Goal: Task Accomplishment & Management: Use online tool/utility

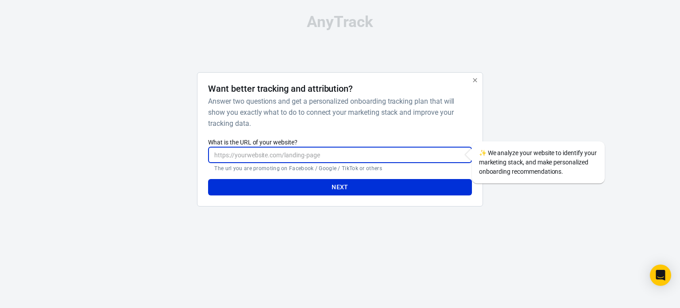
click at [257, 160] on input "What is the URL of your website?" at bounding box center [340, 155] width 264 height 16
paste input "https://amelia-smith.site/"
type input "https://amelia-smith.site/"
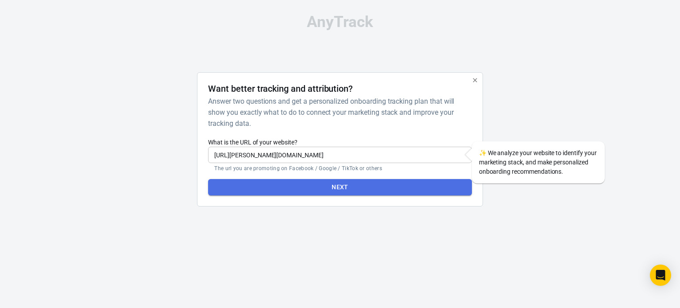
click at [315, 194] on button "Next" at bounding box center [340, 187] width 264 height 16
click at [347, 183] on button "Next" at bounding box center [340, 187] width 264 height 16
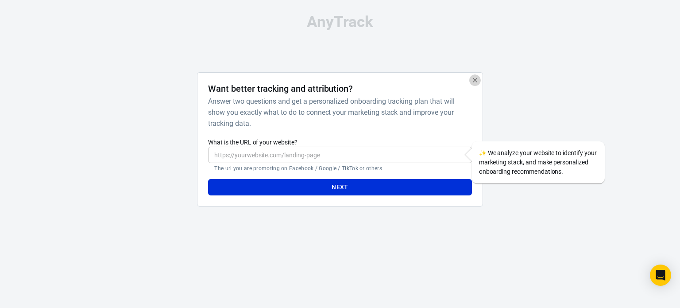
click at [475, 81] on icon "button" at bounding box center [475, 80] width 7 height 7
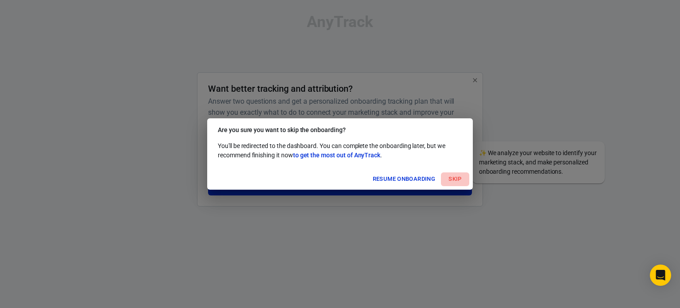
click at [454, 179] on button "Skip" at bounding box center [455, 179] width 28 height 14
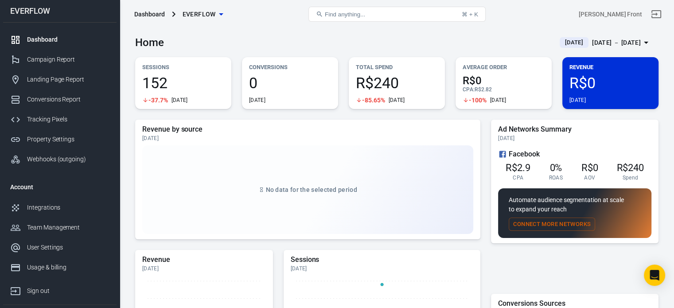
click at [208, 12] on span "EVERFLOW" at bounding box center [199, 14] width 33 height 11
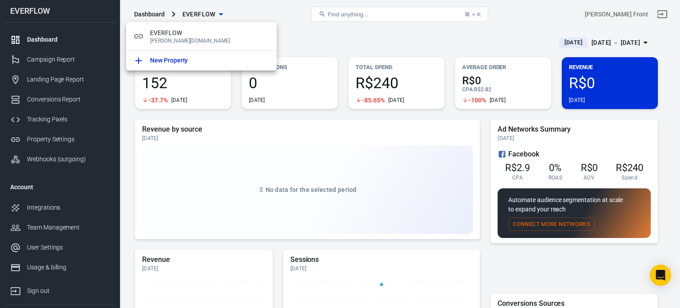
click at [278, 7] on div at bounding box center [340, 154] width 680 height 308
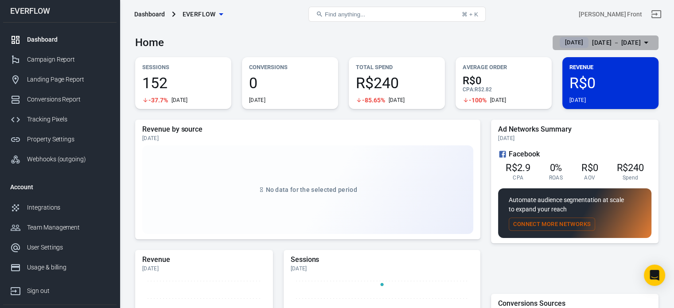
click at [561, 44] on span "Today" at bounding box center [573, 42] width 25 height 9
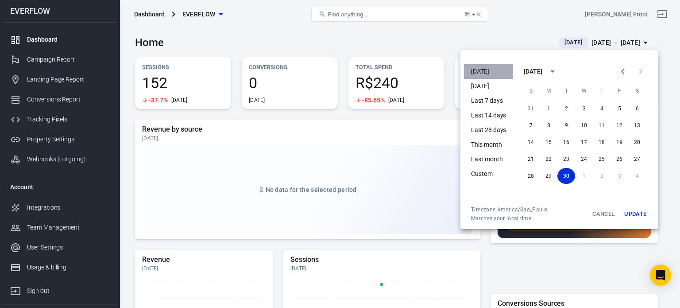
click at [494, 72] on li "[DATE]" at bounding box center [488, 71] width 49 height 15
click at [294, 33] on div at bounding box center [340, 154] width 680 height 308
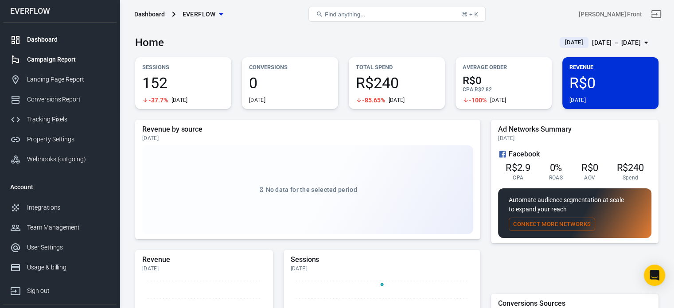
click at [66, 60] on div "Campaign Report" at bounding box center [68, 59] width 82 height 9
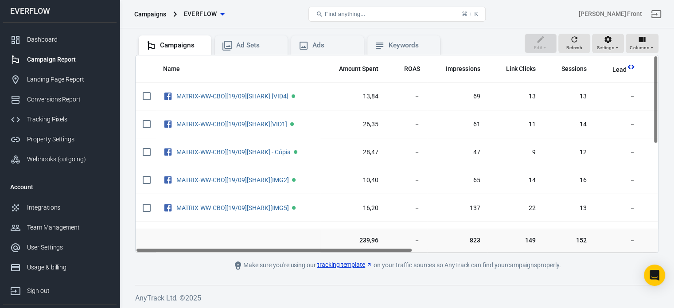
drag, startPoint x: 309, startPoint y: 249, endPoint x: 260, endPoint y: 241, distance: 49.4
click at [260, 241] on div "Name Amount Spent ROAS Impressions Link Clicks Sessions Lead Purchase Revenue A…" at bounding box center [396, 154] width 523 height 198
drag, startPoint x: 656, startPoint y: 92, endPoint x: 665, endPoint y: 85, distance: 11.4
click at [665, 85] on div "Verify Ads Integration on Pixel Settings to display your campaigns AnyTrack rel…" at bounding box center [397, 131] width 554 height 356
click at [76, 42] on div "Dashboard" at bounding box center [68, 39] width 82 height 9
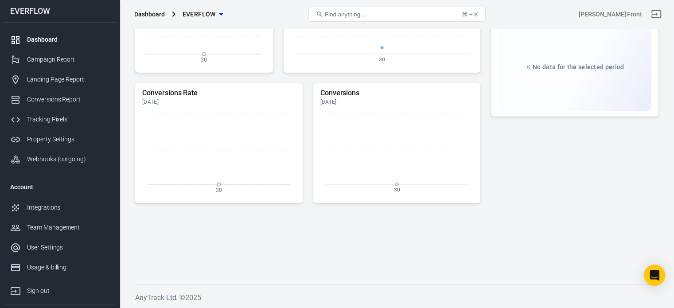
scroll to position [27, 0]
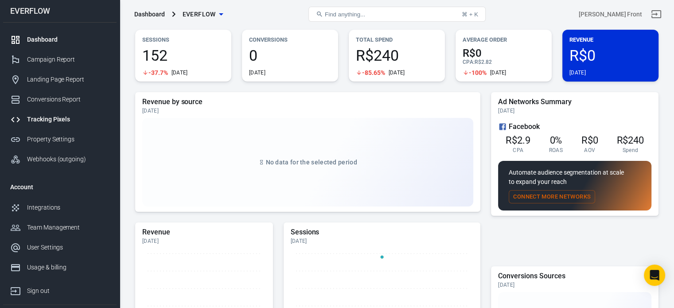
click at [69, 120] on div "Tracking Pixels" at bounding box center [68, 119] width 82 height 9
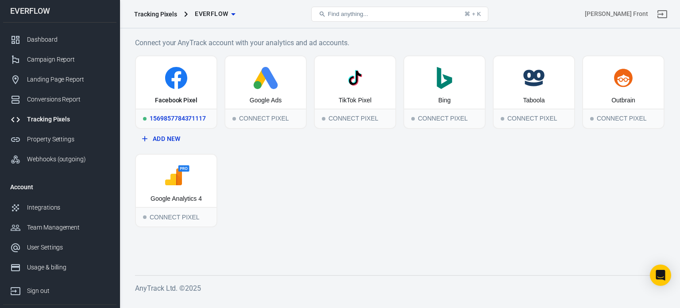
click at [188, 101] on div "Facebook Pixel" at bounding box center [176, 100] width 43 height 9
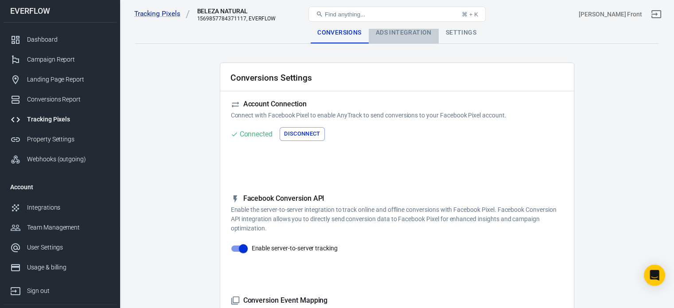
click at [393, 32] on div "Ads Integration" at bounding box center [404, 32] width 70 height 21
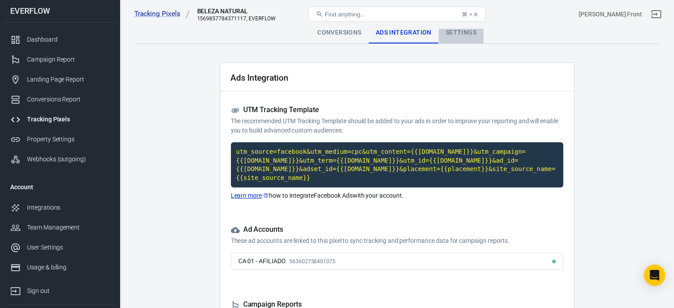
click at [471, 32] on div "Settings" at bounding box center [461, 32] width 45 height 21
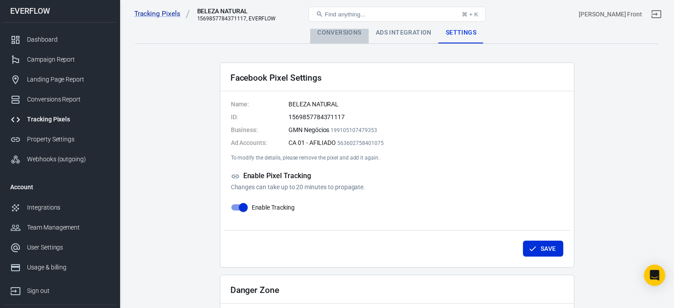
click at [359, 29] on div "Conversions" at bounding box center [339, 32] width 58 height 21
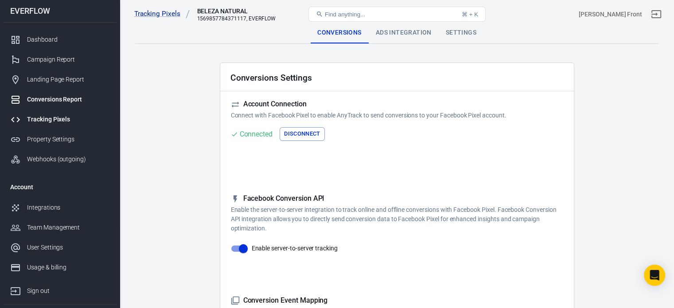
click at [72, 96] on div "Conversions Report" at bounding box center [68, 99] width 82 height 9
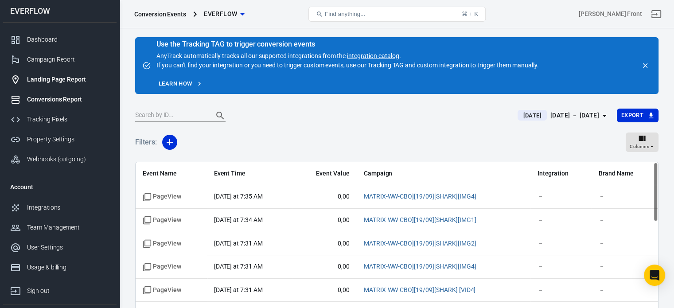
click at [65, 77] on div "Landing Page Report" at bounding box center [68, 79] width 82 height 9
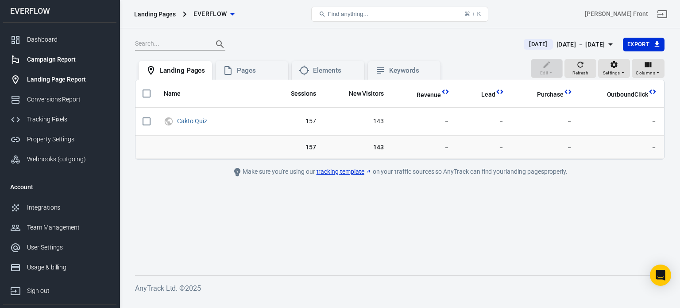
click at [56, 56] on div "Campaign Report" at bounding box center [68, 59] width 82 height 9
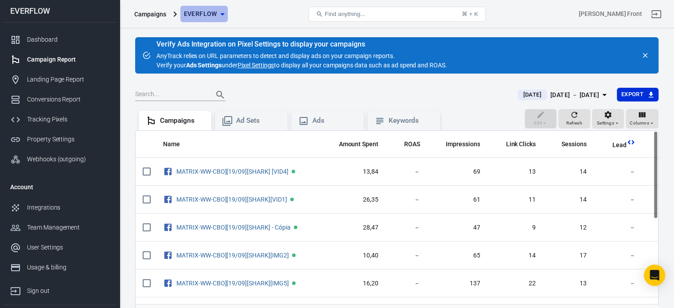
click at [206, 14] on span "EVERFLOW" at bounding box center [200, 13] width 33 height 11
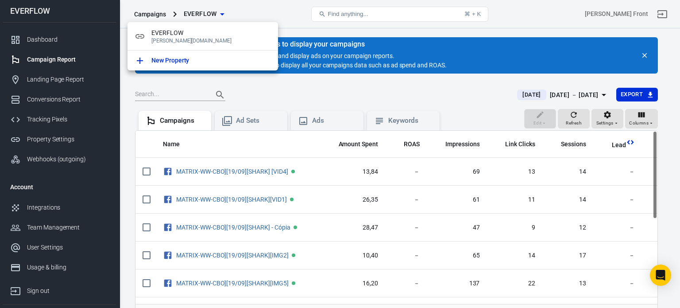
click at [47, 39] on div at bounding box center [340, 154] width 680 height 308
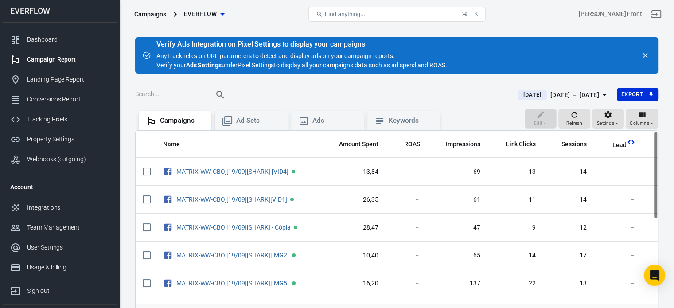
click at [47, 39] on div "Dashboard" at bounding box center [68, 39] width 82 height 9
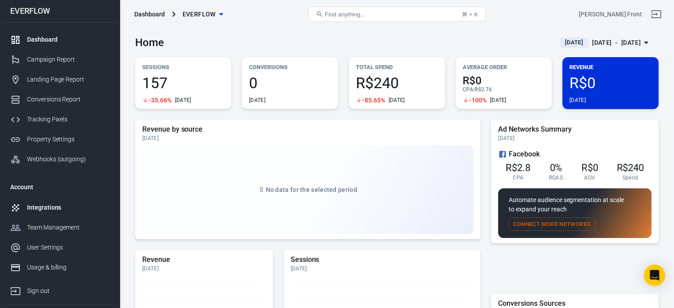
click at [50, 203] on div "Integrations" at bounding box center [68, 207] width 82 height 9
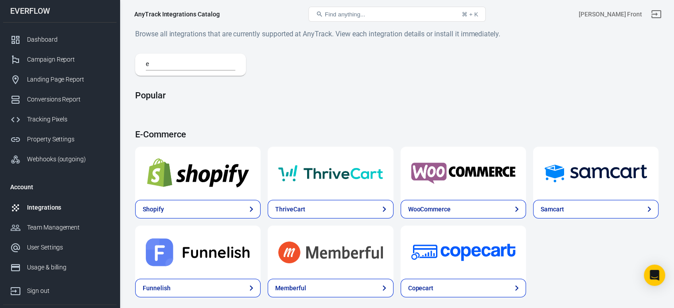
click at [185, 63] on input "e" at bounding box center [189, 65] width 86 height 12
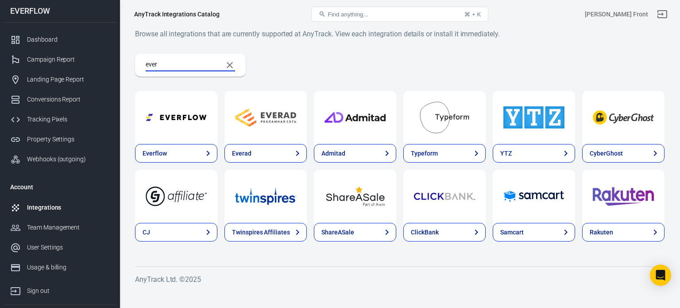
type input "ever"
click at [178, 126] on img at bounding box center [176, 117] width 61 height 32
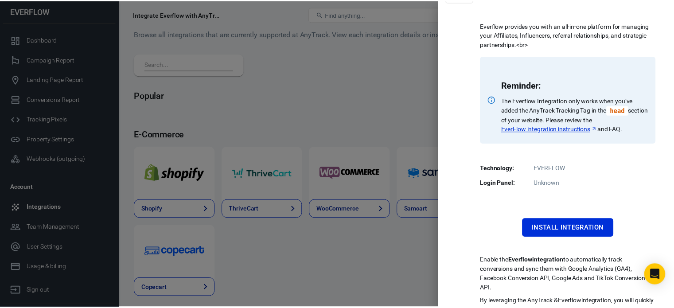
scroll to position [60, 0]
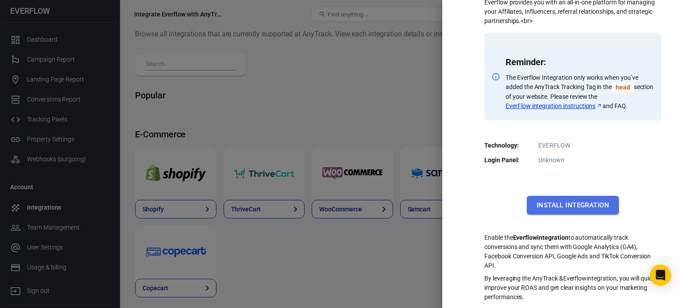
click at [575, 209] on button "Install Integration" at bounding box center [573, 205] width 92 height 19
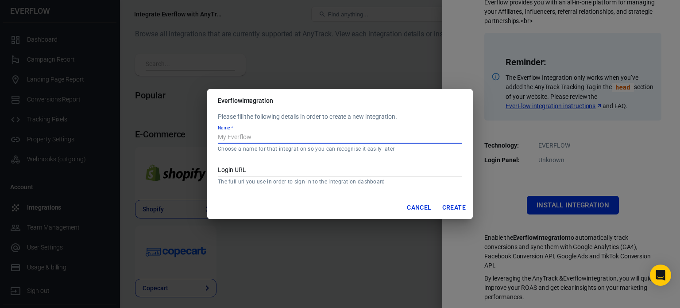
click at [332, 137] on input "Name   *" at bounding box center [340, 138] width 245 height 12
type input "EVERFLOW"
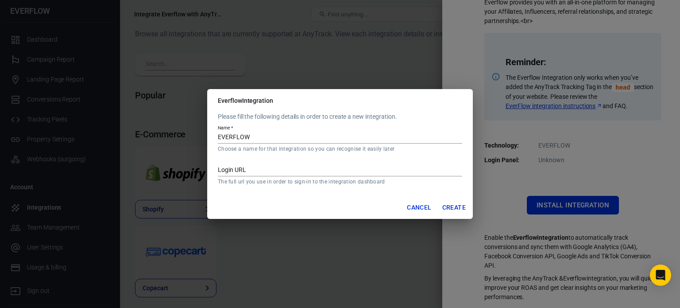
click at [287, 162] on div "Login URL The full url you use in order to sign-in to the integration dashboard" at bounding box center [340, 171] width 245 height 27
paste input "[URL][DOMAIN_NAME]"
click at [269, 167] on input "[URL][DOMAIN_NAME]" at bounding box center [340, 171] width 245 height 12
type input "[URL][DOMAIN_NAME]"
click at [443, 208] on button "Create" at bounding box center [454, 207] width 31 height 16
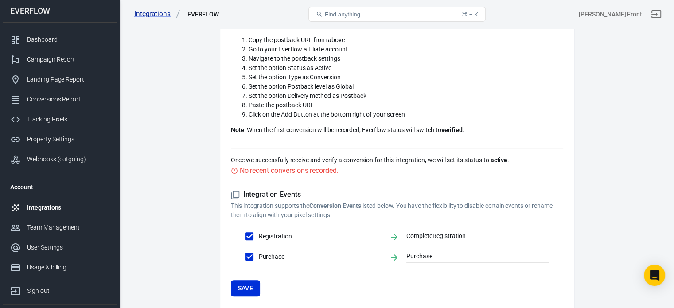
scroll to position [340, 0]
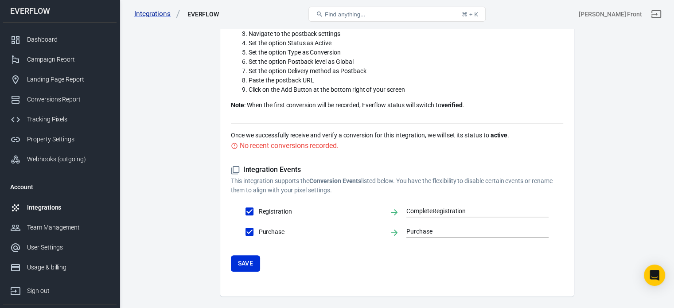
click at [281, 207] on span "Registration" at bounding box center [321, 211] width 124 height 9
click at [259, 202] on input "Registration" at bounding box center [249, 211] width 19 height 19
checkbox input "false"
click at [281, 207] on span "Registration" at bounding box center [321, 211] width 124 height 9
click at [259, 202] on input "Registration" at bounding box center [249, 211] width 19 height 19
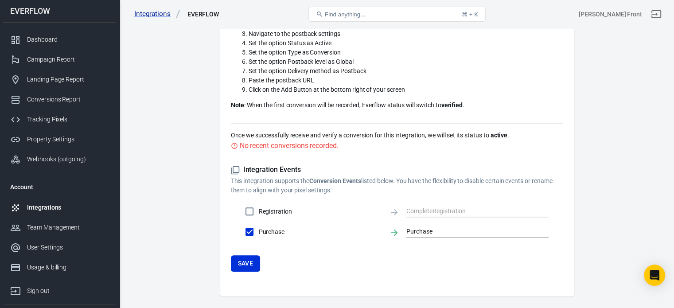
checkbox input "true"
type input "CompleteRegistration"
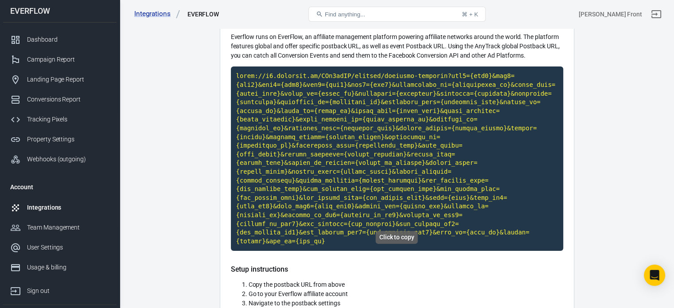
click at [427, 131] on code "Click to copy" at bounding box center [397, 158] width 332 height 184
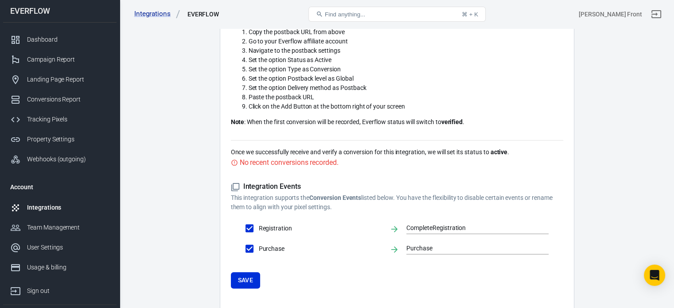
scroll to position [340, 0]
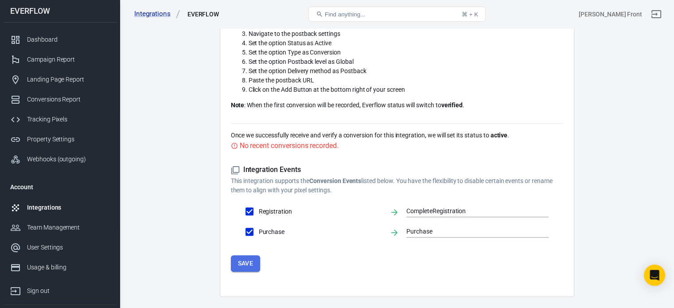
click at [260, 255] on button "Save" at bounding box center [246, 263] width 30 height 16
click at [250, 255] on button "Save" at bounding box center [246, 263] width 30 height 16
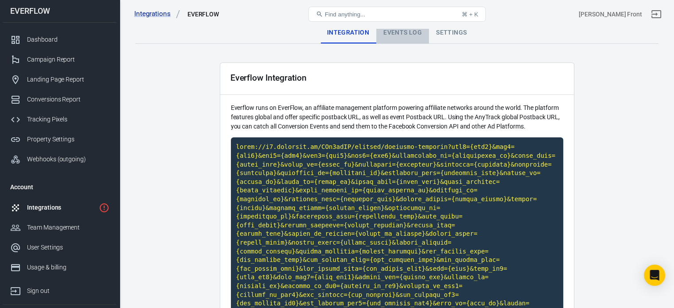
click at [416, 35] on div "Events Log" at bounding box center [402, 32] width 53 height 21
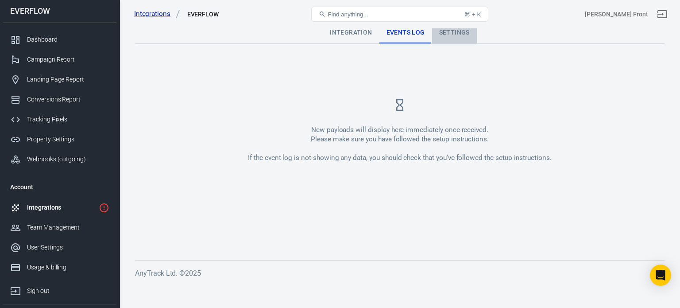
click at [461, 36] on div "Settings" at bounding box center [454, 32] width 45 height 21
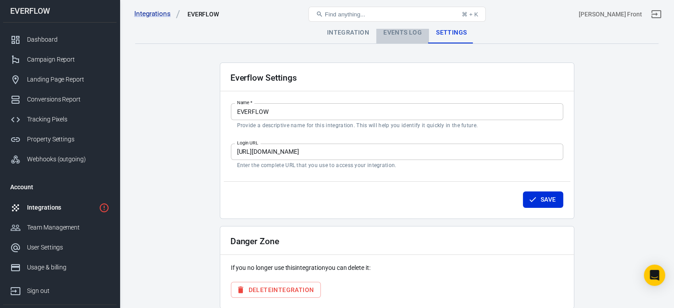
click at [408, 32] on div "Events Log" at bounding box center [402, 32] width 53 height 21
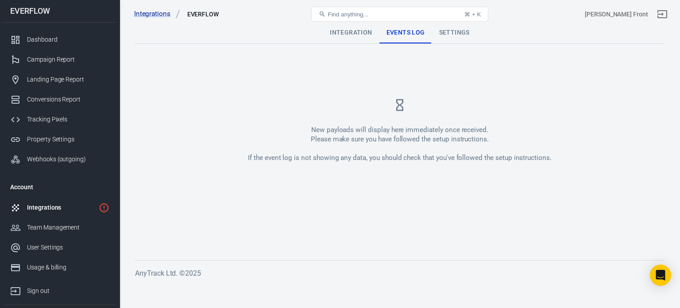
click at [360, 32] on div "Integration" at bounding box center [351, 32] width 56 height 21
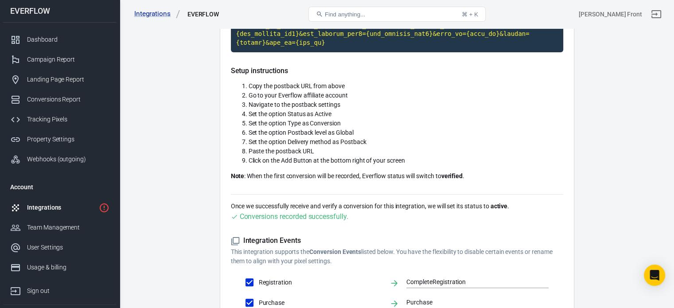
scroll to position [340, 0]
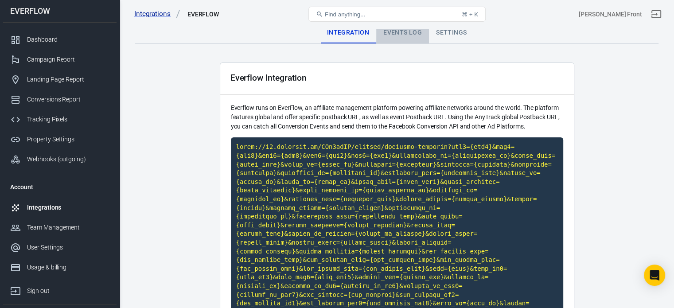
click at [418, 33] on div "Events Log" at bounding box center [402, 32] width 53 height 21
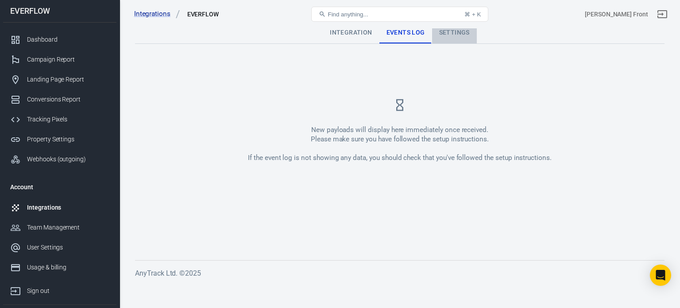
click at [448, 33] on div "Settings" at bounding box center [454, 32] width 45 height 21
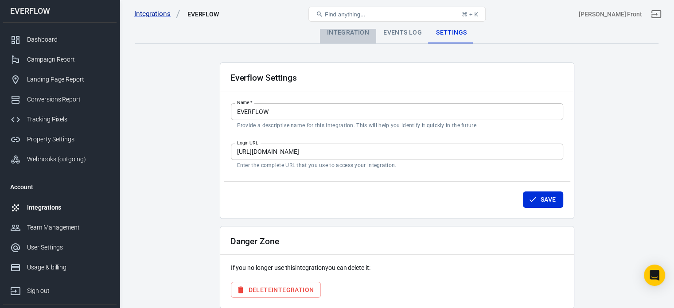
click at [344, 31] on div "Integration" at bounding box center [348, 32] width 56 height 21
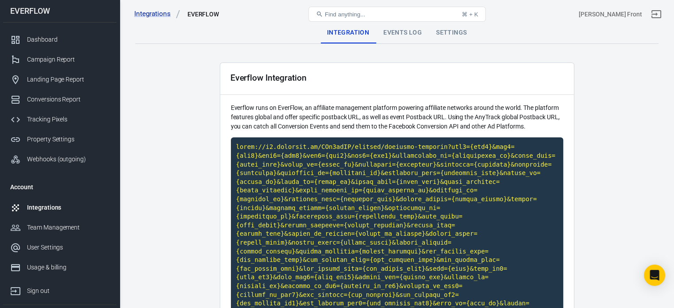
scroll to position [269, 0]
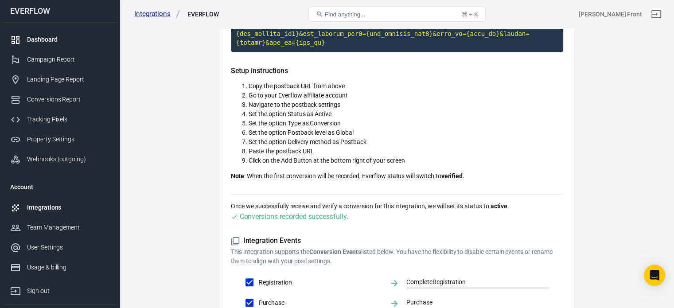
click at [66, 40] on div "Dashboard" at bounding box center [68, 39] width 82 height 9
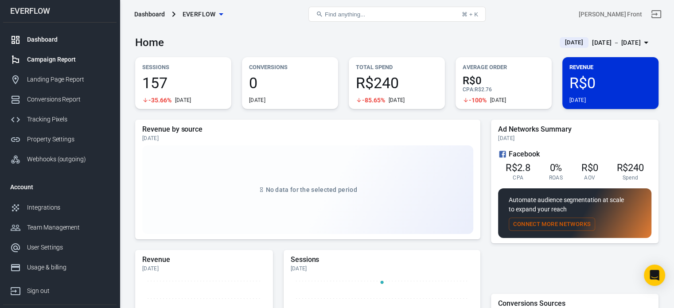
click at [65, 57] on div "Campaign Report" at bounding box center [68, 59] width 82 height 9
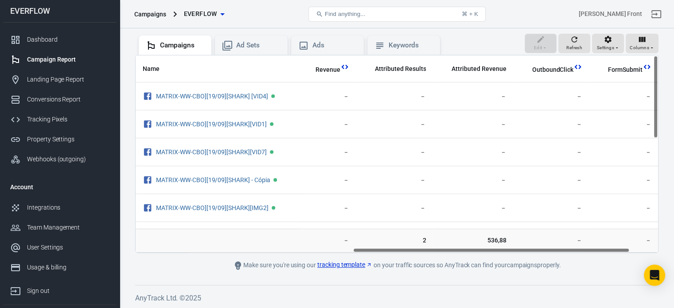
scroll to position [0, 409]
drag, startPoint x: 349, startPoint y: 249, endPoint x: 567, endPoint y: 237, distance: 217.9
click at [567, 237] on div "Name Amount Spent ROAS Impressions Link Clicks Sessions Lead Purchase Revenue A…" at bounding box center [396, 154] width 523 height 198
drag, startPoint x: 655, startPoint y: 115, endPoint x: 651, endPoint y: 102, distance: 12.9
click at [651, 102] on div "Name Amount Spent ROAS Impressions Link Clicks Sessions Lead Purchase Revenue A…" at bounding box center [396, 154] width 523 height 198
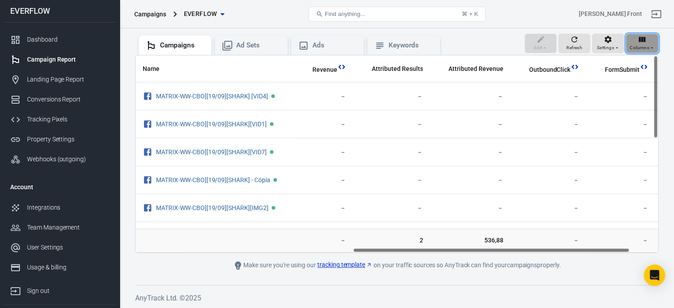
click at [637, 39] on icon "button" at bounding box center [641, 39] width 9 height 9
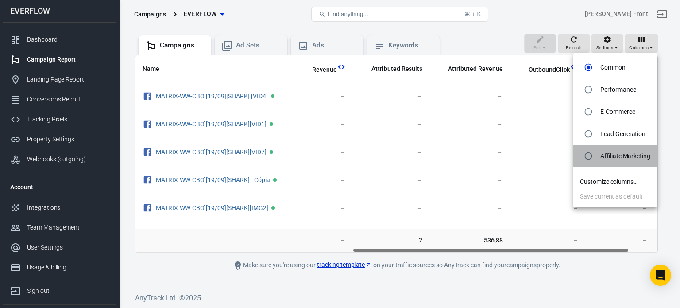
click at [618, 154] on p "Affiliate Marketing" at bounding box center [626, 155] width 50 height 9
radio input "false"
radio input "true"
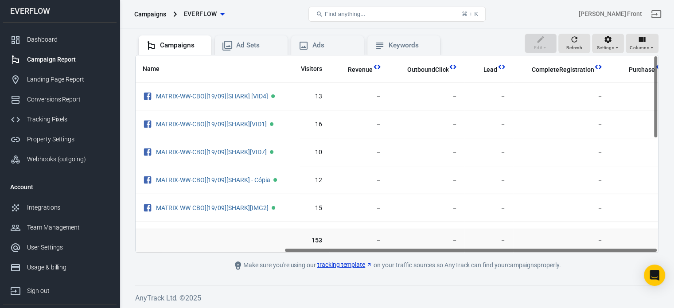
scroll to position [0, 207]
drag, startPoint x: 377, startPoint y: 251, endPoint x: 598, endPoint y: 237, distance: 221.5
click at [598, 237] on div "Name Reach Link Clicks Sessions New Visitors Revenue OutboundClick Lead Complet…" at bounding box center [396, 154] width 523 height 198
drag, startPoint x: 655, startPoint y: 99, endPoint x: 653, endPoint y: 90, distance: 9.7
click at [653, 90] on div "Name Reach Link Clicks Sessions New Visitors Revenue OutboundClick Lead Complet…" at bounding box center [397, 153] width 522 height 197
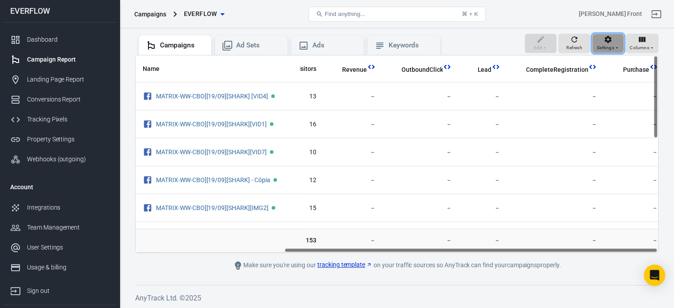
click at [606, 44] on span "Settings" at bounding box center [605, 48] width 17 height 8
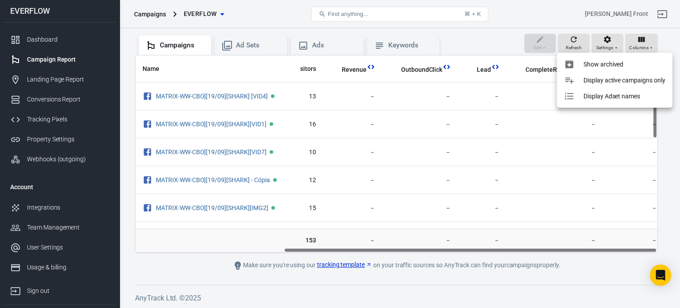
click at [637, 44] on div at bounding box center [340, 154] width 680 height 308
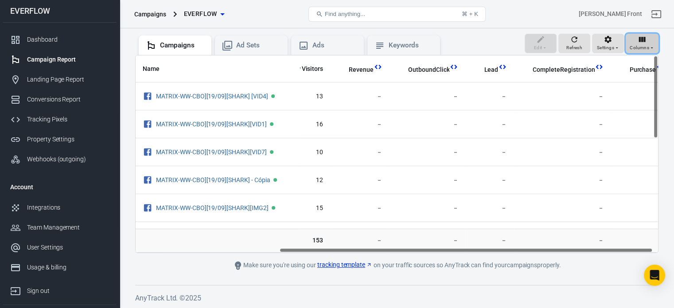
click at [647, 45] on span "Columns" at bounding box center [638, 48] width 19 height 8
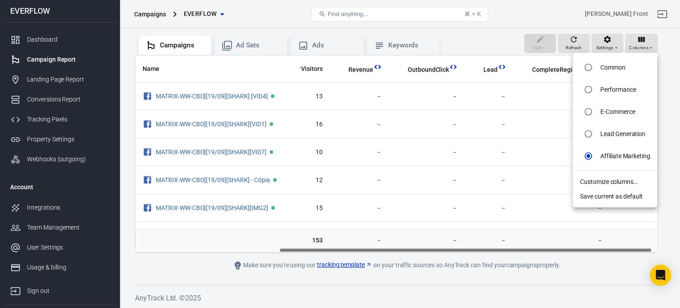
click at [613, 179] on li "Customize columns…" at bounding box center [615, 182] width 85 height 15
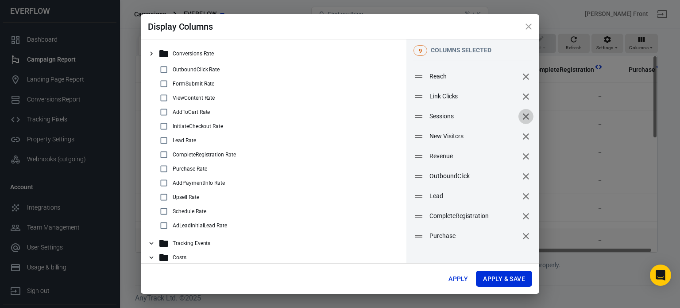
click at [521, 116] on icon "remove" at bounding box center [526, 116] width 11 height 11
click at [521, 152] on icon "remove" at bounding box center [526, 156] width 11 height 11
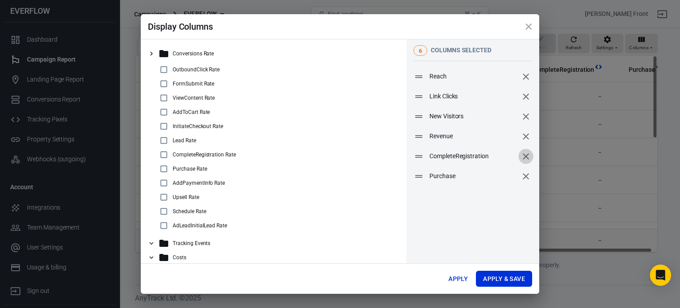
click at [521, 152] on icon "remove" at bounding box center [526, 156] width 11 height 11
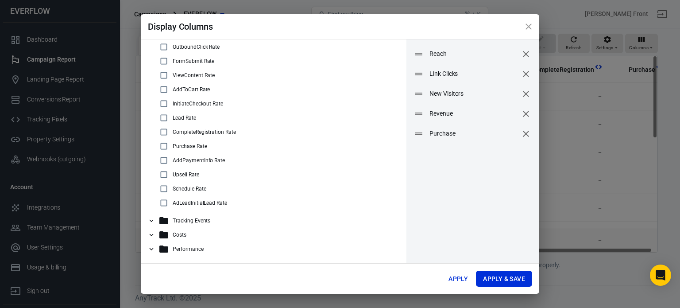
scroll to position [0, 0]
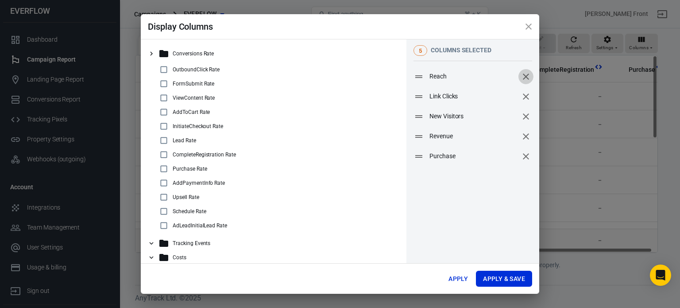
click at [521, 80] on icon "remove" at bounding box center [526, 76] width 11 height 11
click at [164, 130] on input "checkbox" at bounding box center [164, 126] width 11 height 11
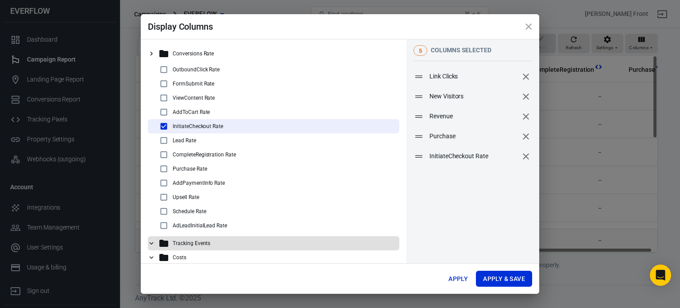
click at [152, 244] on icon at bounding box center [152, 243] width 8 height 8
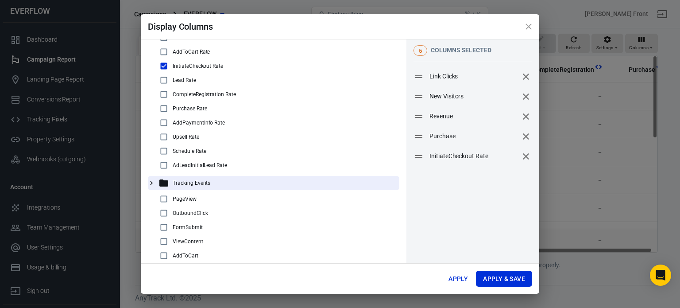
scroll to position [57, 0]
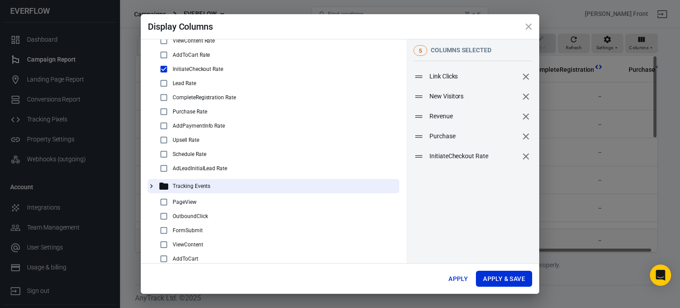
click at [165, 70] on input "checkbox" at bounding box center [164, 69] width 11 height 11
checkbox input "false"
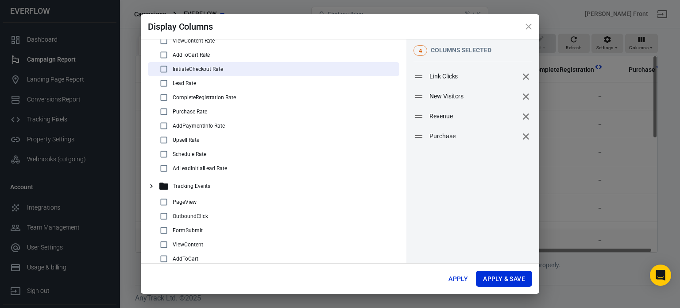
scroll to position [126, 0]
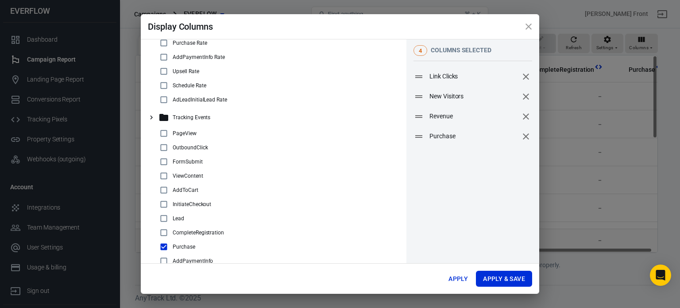
click at [163, 206] on input "checkbox" at bounding box center [164, 204] width 11 height 11
checkbox input "true"
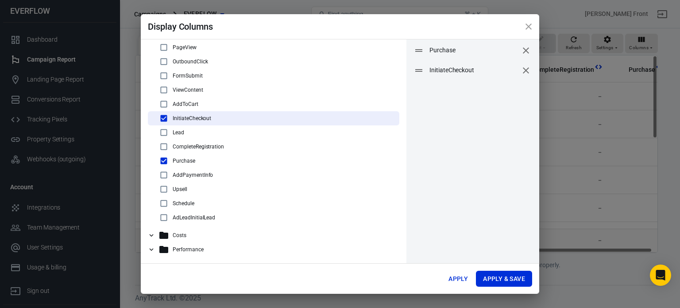
scroll to position [86, 0]
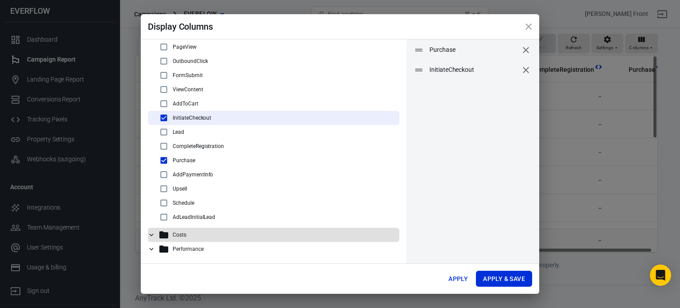
click at [172, 234] on div "Costs" at bounding box center [277, 234] width 237 height 11
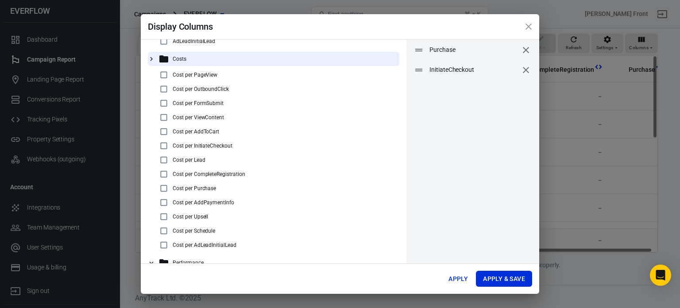
scroll to position [315, 0]
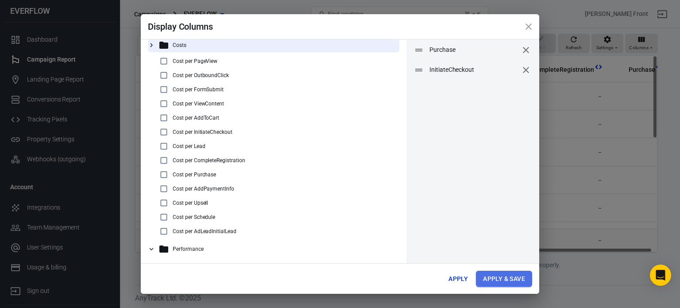
click at [499, 276] on button "Apply & Save" at bounding box center [504, 279] width 56 height 16
radio input "false"
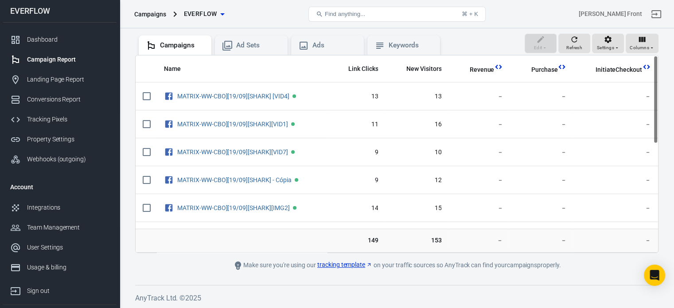
drag, startPoint x: 656, startPoint y: 102, endPoint x: 659, endPoint y: 79, distance: 23.3
click at [659, 79] on div "Verify Ads Integration on Pixel Settings to display your campaigns AnyTrack rel…" at bounding box center [397, 131] width 554 height 356
